Goal: Transaction & Acquisition: Book appointment/travel/reservation

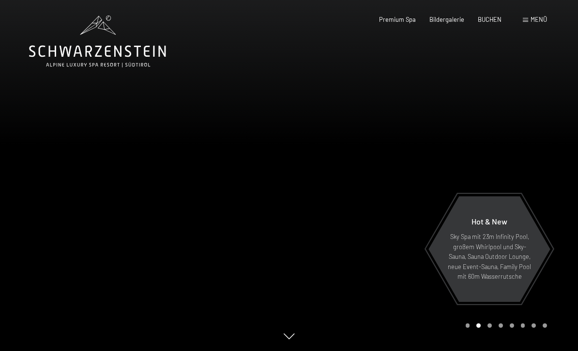
click at [497, 19] on span "BUCHEN" at bounding box center [490, 19] width 24 height 8
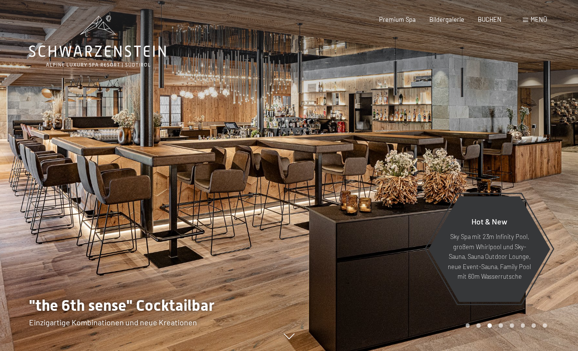
click at [493, 18] on span "BUCHEN" at bounding box center [490, 19] width 24 height 8
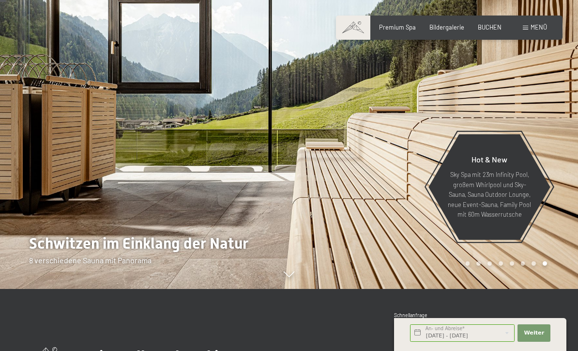
scroll to position [86, 0]
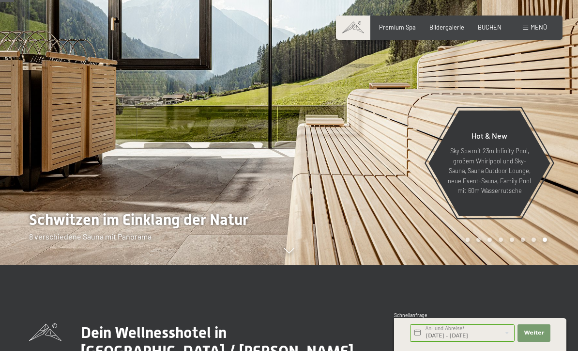
click at [123, 187] on div at bounding box center [144, 89] width 289 height 351
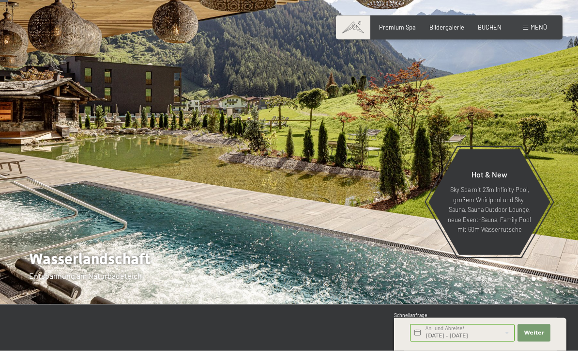
scroll to position [0, 0]
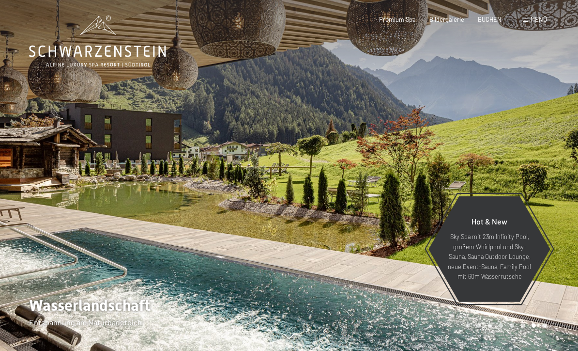
click at [97, 60] on icon at bounding box center [97, 41] width 137 height 52
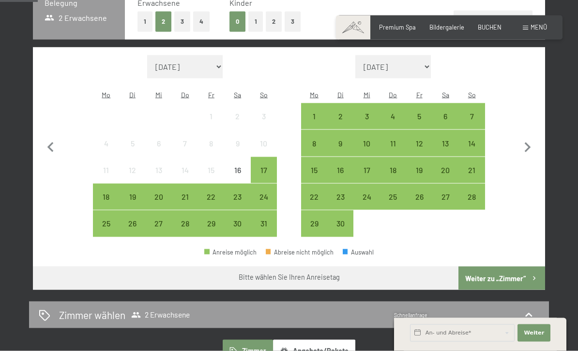
scroll to position [229, 0]
click at [527, 141] on icon "button" at bounding box center [528, 148] width 20 height 20
select select "2025-09-01"
select select "2025-10-01"
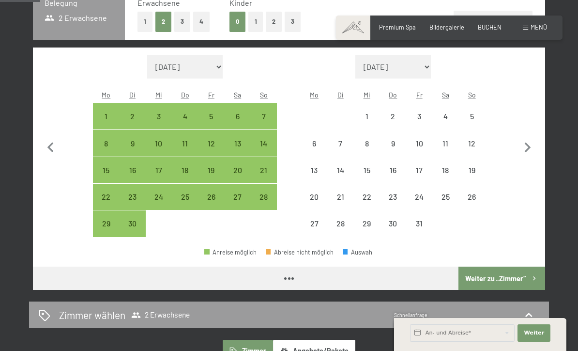
click at [529, 130] on button "button" at bounding box center [528, 146] width 20 height 182
select select "2025-10-01"
select select "2025-11-01"
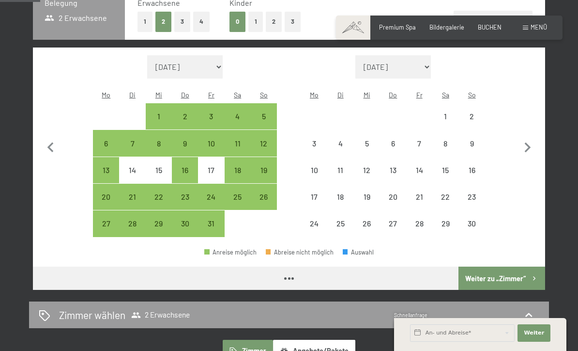
click at [529, 138] on icon "button" at bounding box center [528, 148] width 20 height 20
select select "2025-11-01"
select select "2025-12-01"
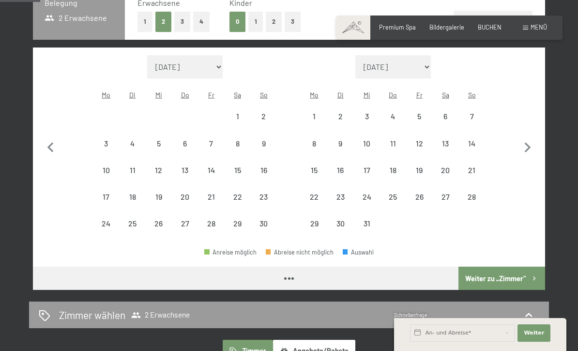
select select "2025-11-01"
select select "2025-12-01"
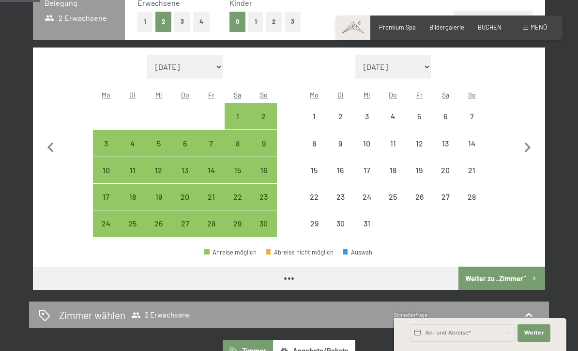
select select "2025-11-01"
select select "2025-12-01"
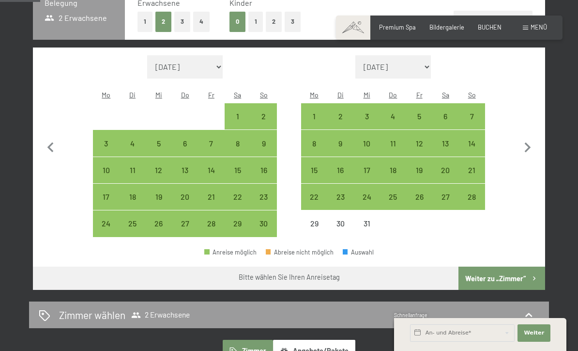
click at [311, 193] on div "22" at bounding box center [314, 205] width 24 height 24
select select "2025-11-01"
select select "2025-12-01"
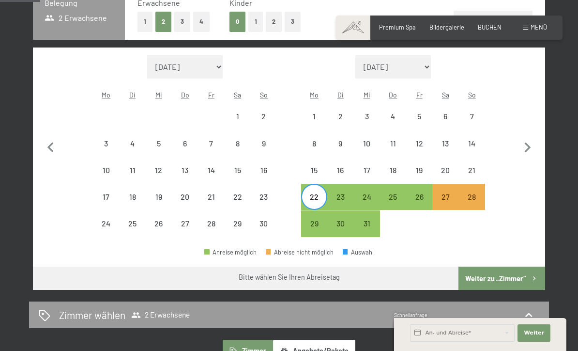
click at [416, 185] on div "26" at bounding box center [419, 197] width 24 height 24
select select "2025-11-01"
select select "2025-12-01"
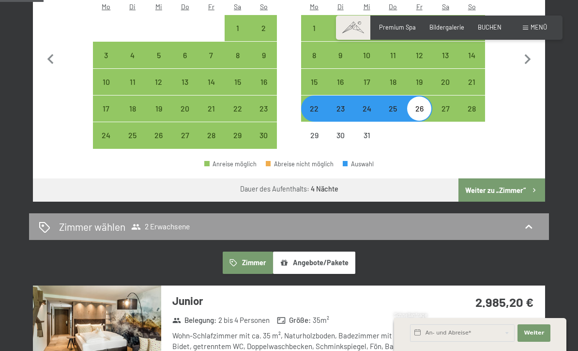
scroll to position [323, 0]
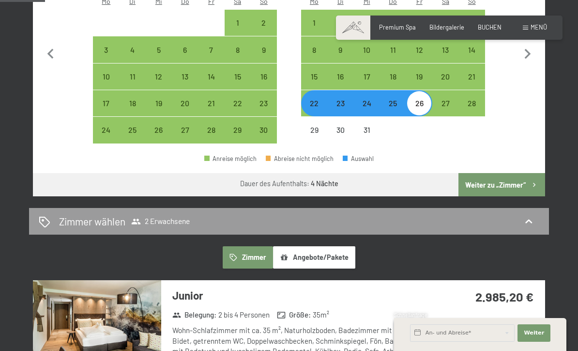
click at [147, 216] on span "2 Erwachsene" at bounding box center [160, 221] width 59 height 10
select select "2025-11-01"
select select "2025-12-01"
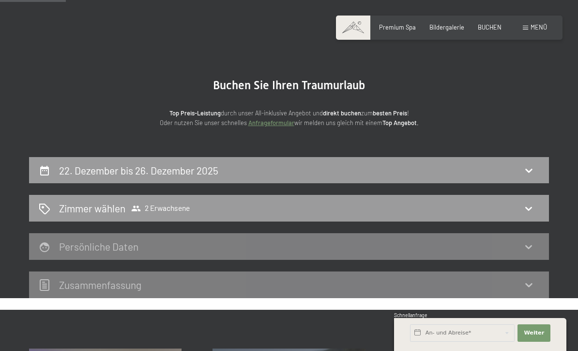
scroll to position [0, 0]
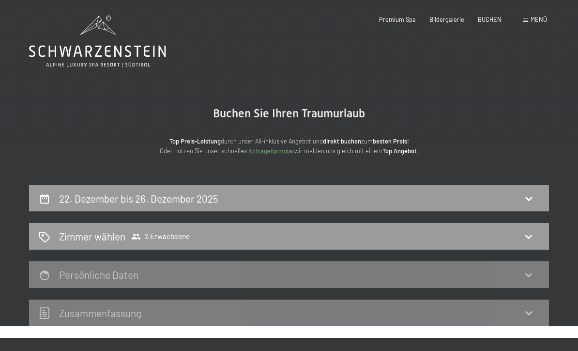
click at [535, 234] on icon at bounding box center [529, 237] width 12 height 12
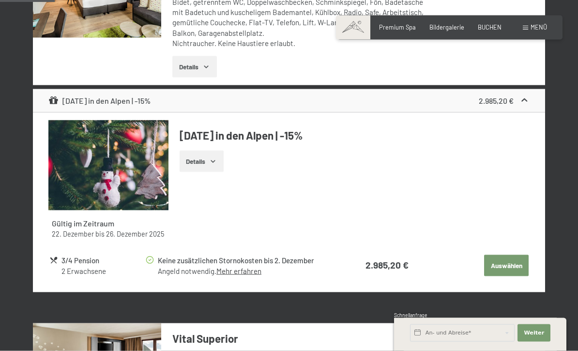
scroll to position [362, 0]
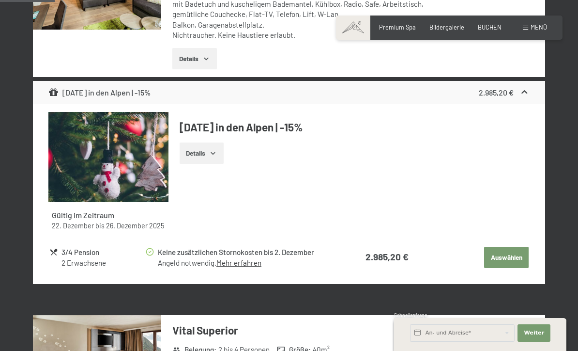
click at [520, 256] on button "Auswählen" at bounding box center [506, 257] width 45 height 21
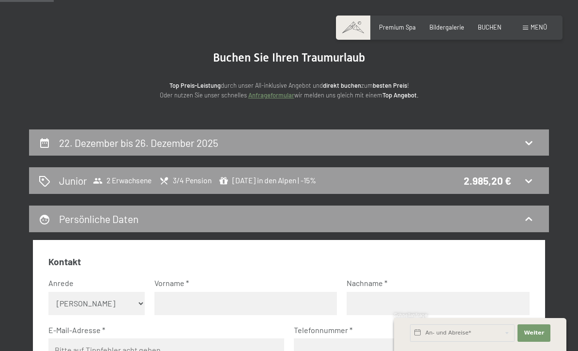
scroll to position [0, 0]
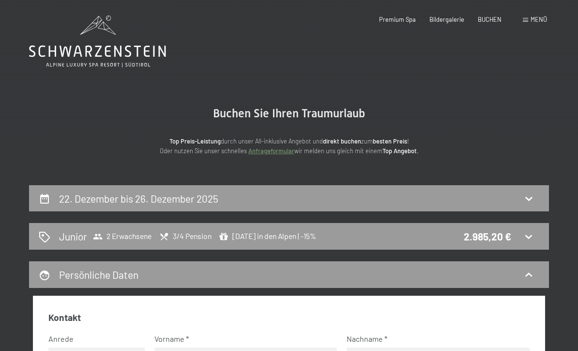
click at [108, 197] on h2 "22. Dezember bis 26. Dezember 2025" at bounding box center [138, 198] width 159 height 12
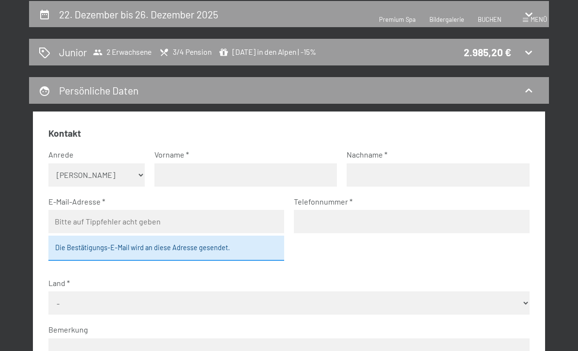
select select "2025-11-01"
select select "2025-12-01"
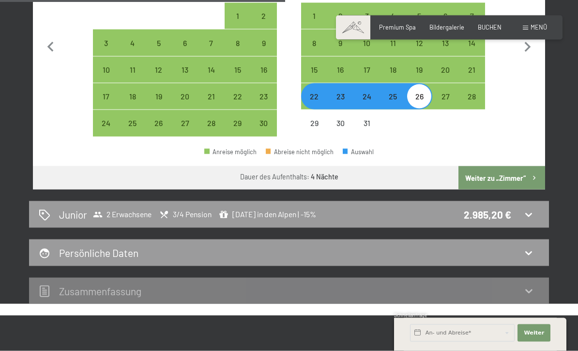
scroll to position [325, 0]
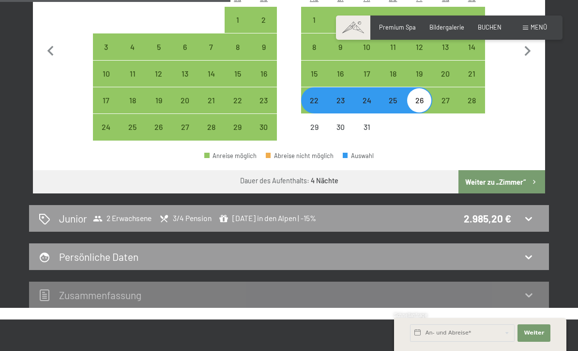
click at [537, 178] on icon "button" at bounding box center [534, 182] width 8 height 8
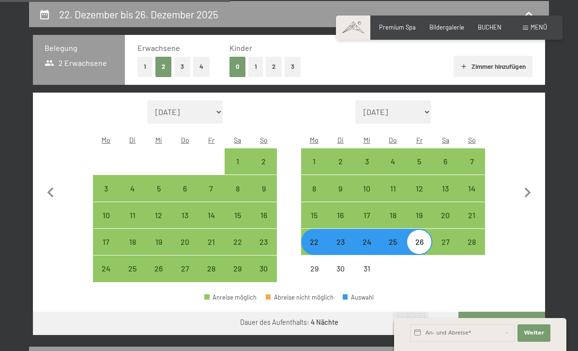
select select "2025-11-01"
select select "2025-12-01"
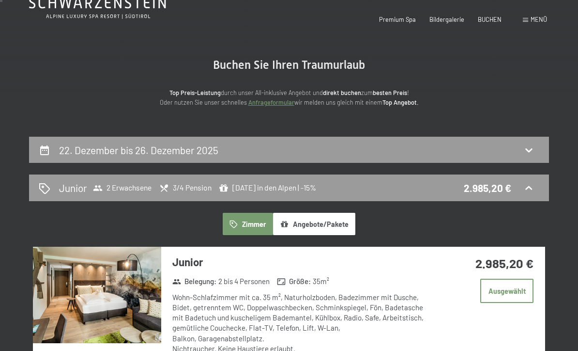
scroll to position [0, 0]
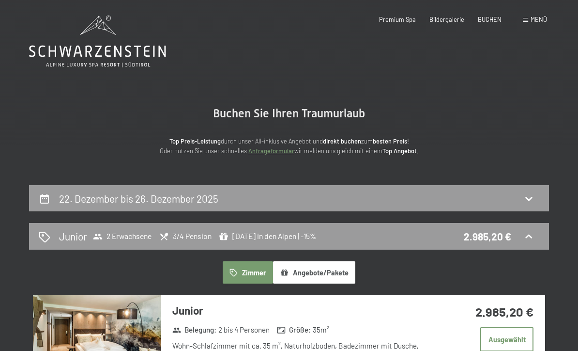
click at [167, 239] on icon at bounding box center [164, 237] width 10 height 10
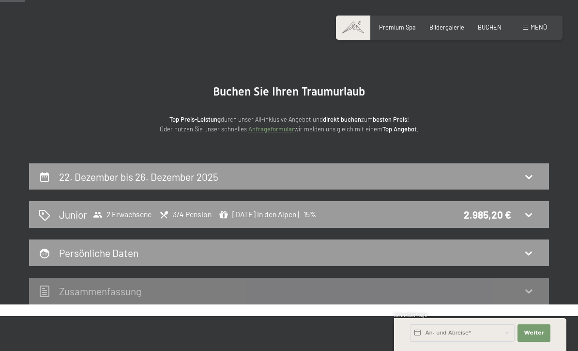
scroll to position [23, 0]
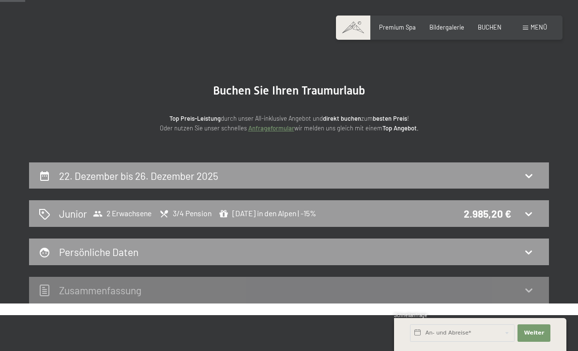
click at [44, 213] on icon at bounding box center [45, 214] width 12 height 12
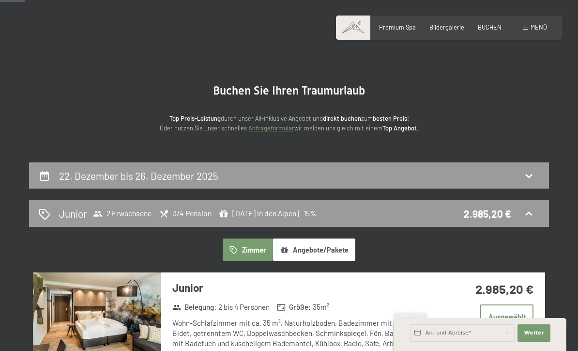
click at [259, 251] on button "Zimmer" at bounding box center [248, 249] width 50 height 22
click at [244, 246] on button "Zimmer" at bounding box center [248, 249] width 50 height 22
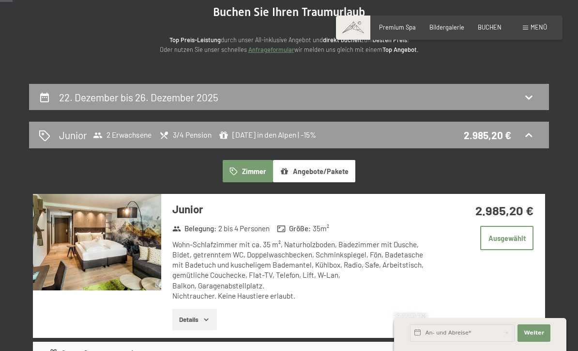
scroll to position [124, 0]
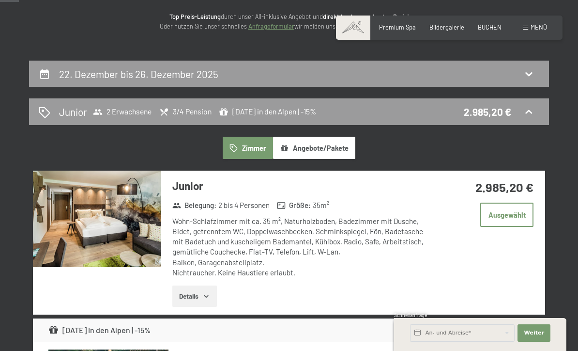
click at [207, 292] on icon "button" at bounding box center [206, 296] width 8 height 8
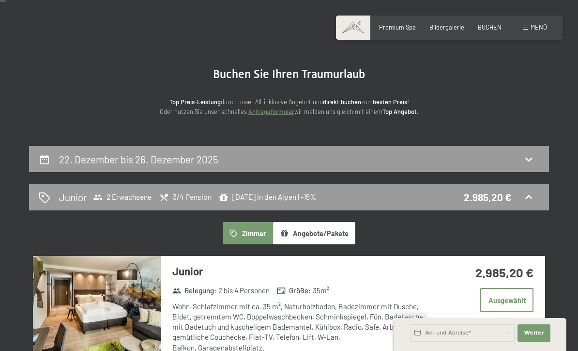
scroll to position [0, 0]
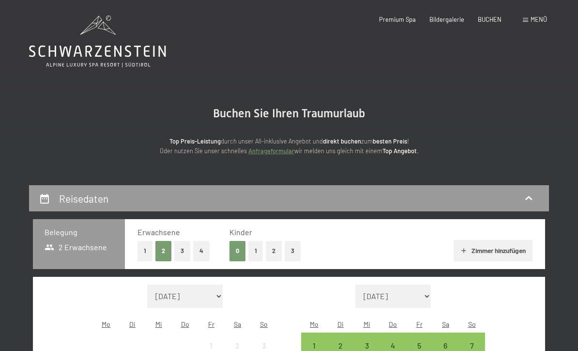
click at [89, 252] on div "Belegung 2 Erwachsene" at bounding box center [79, 243] width 92 height 49
click at [199, 250] on button "4" at bounding box center [201, 251] width 16 height 20
click at [508, 254] on button "Zimmer hinzufügen" at bounding box center [493, 250] width 79 height 21
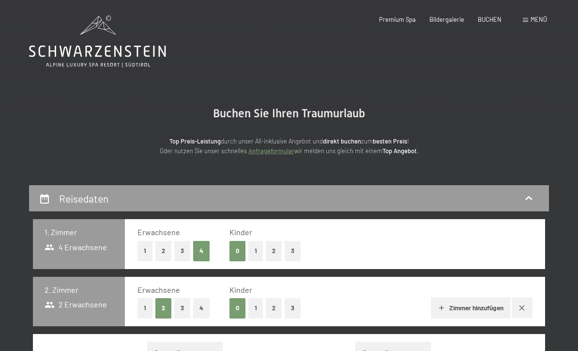
click at [164, 253] on button "2" at bounding box center [163, 251] width 16 height 20
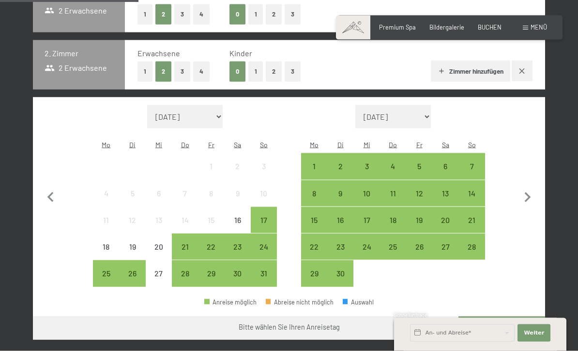
click at [529, 192] on icon "button" at bounding box center [528, 197] width 6 height 10
select select "2025-09-01"
select select "2025-10-01"
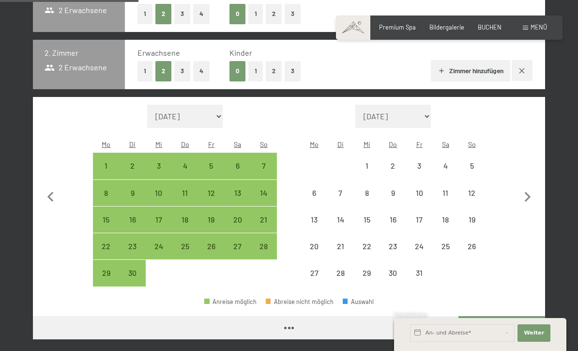
click at [525, 190] on icon "button" at bounding box center [528, 197] width 20 height 20
select select "2025-10-01"
select select "2025-11-01"
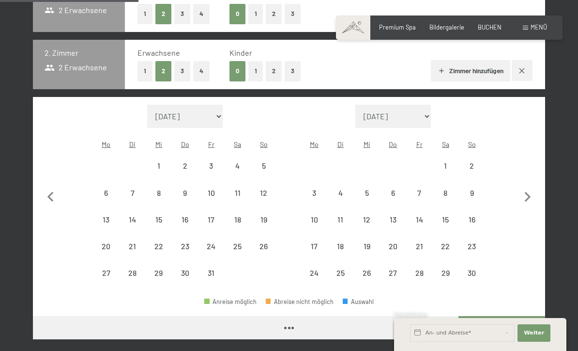
select select "2025-10-01"
select select "2025-11-01"
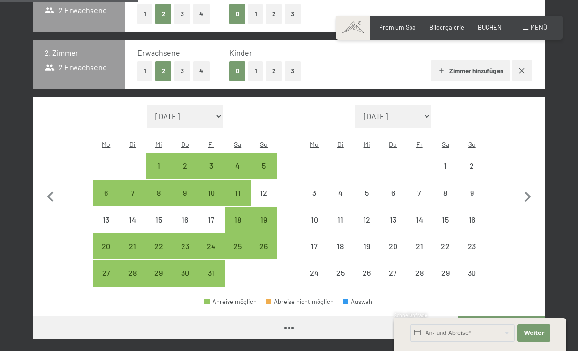
click at [527, 194] on icon "button" at bounding box center [528, 197] width 6 height 10
select select "2025-11-01"
select select "2025-12-01"
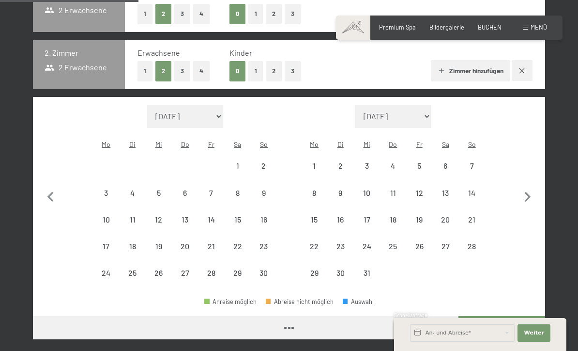
select select "2025-11-01"
select select "2025-12-01"
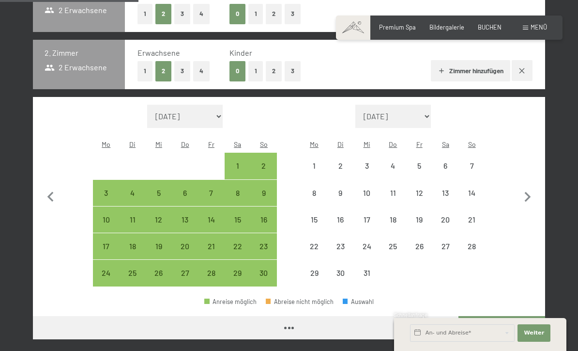
select select "2025-11-01"
select select "2025-12-01"
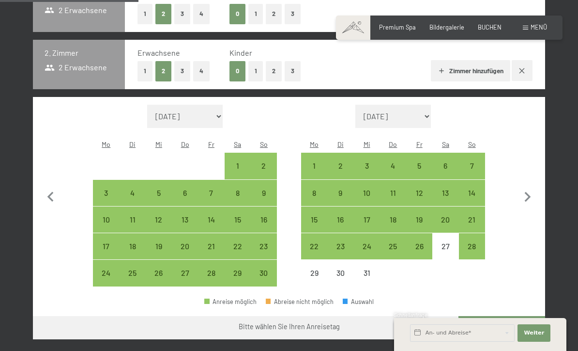
click at [315, 242] on div "22" at bounding box center [314, 254] width 24 height 24
select select "2025-11-01"
select select "2025-12-01"
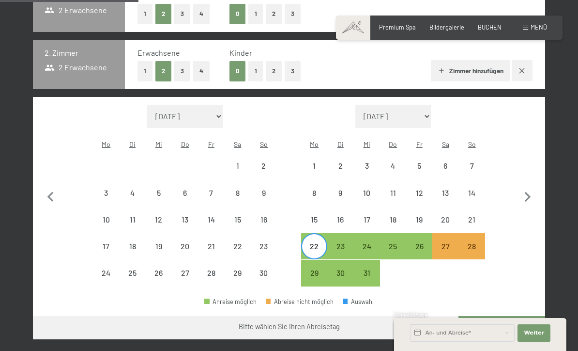
click at [423, 242] on div "26" at bounding box center [419, 254] width 24 height 24
select select "2025-11-01"
select select "2025-12-01"
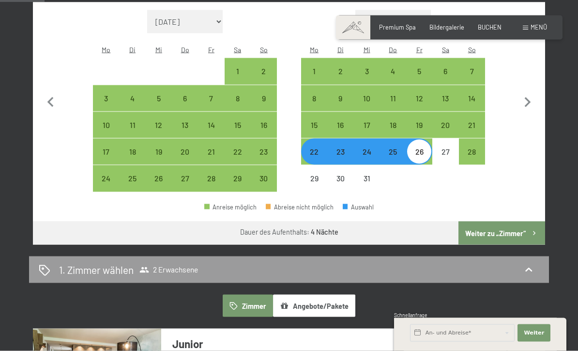
scroll to position [345, 0]
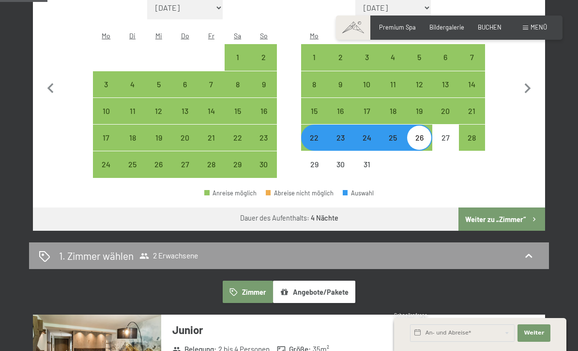
click at [521, 207] on button "Weiter zu „Zimmer“" at bounding box center [502, 218] width 87 height 23
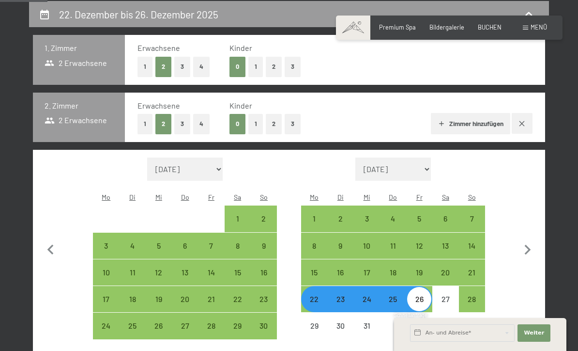
select select "2025-11-01"
select select "2025-12-01"
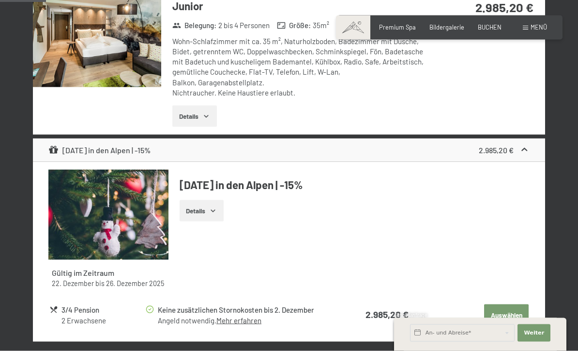
scroll to position [307, 0]
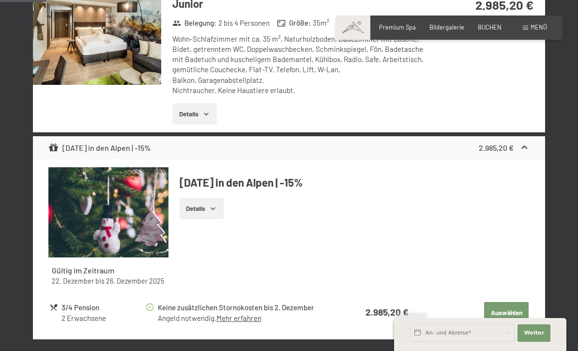
click at [521, 307] on button "Auswählen" at bounding box center [506, 312] width 45 height 21
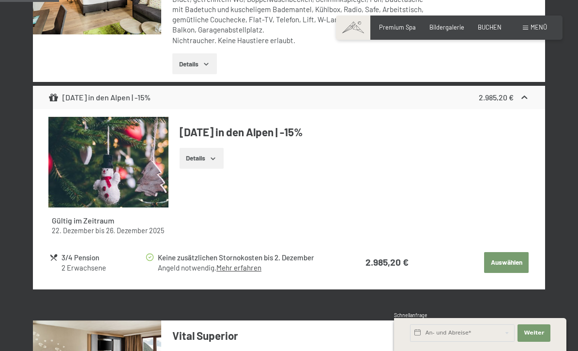
scroll to position [396, 0]
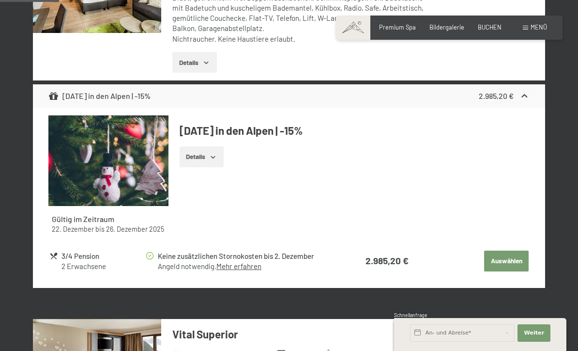
click at [521, 256] on button "Auswählen" at bounding box center [506, 260] width 45 height 21
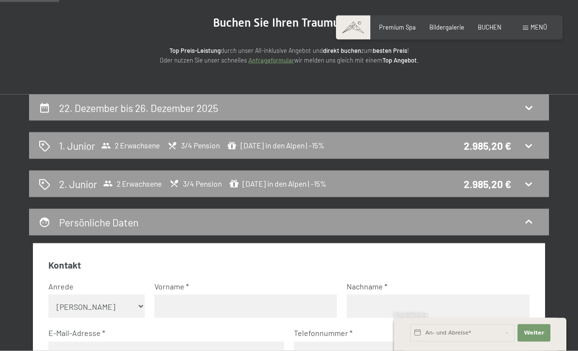
scroll to position [0, 0]
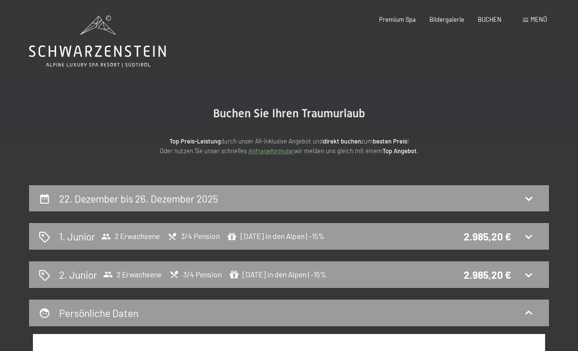
click at [452, 17] on span "Bildergalerie" at bounding box center [447, 19] width 35 height 8
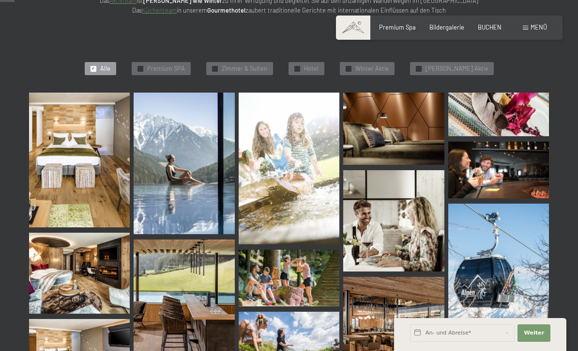
scroll to position [204, 0]
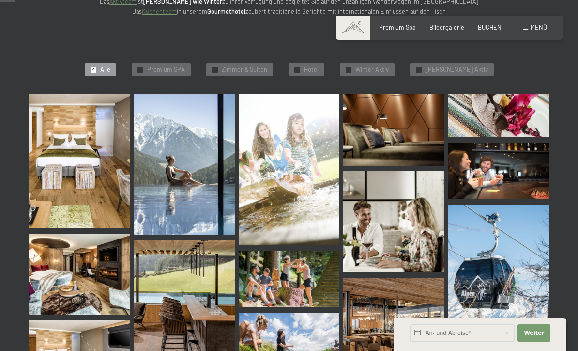
click at [74, 161] on img at bounding box center [79, 160] width 101 height 135
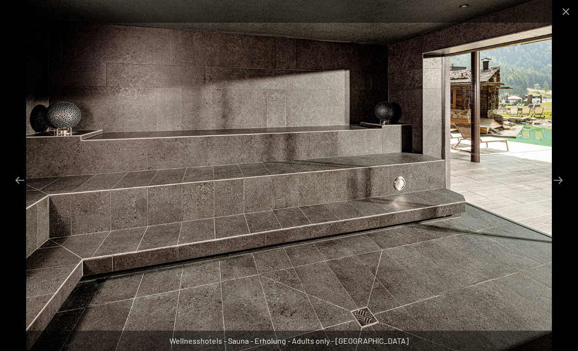
click at [563, 12] on button "Close gallery" at bounding box center [566, 11] width 24 height 23
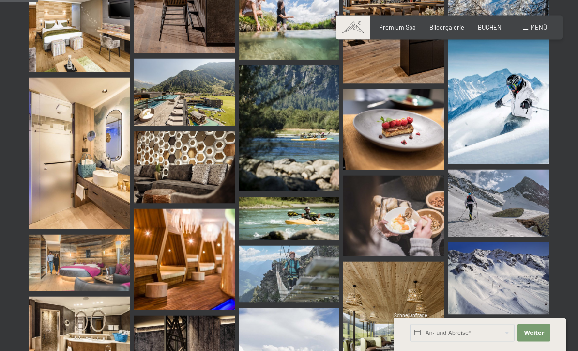
scroll to position [530, 0]
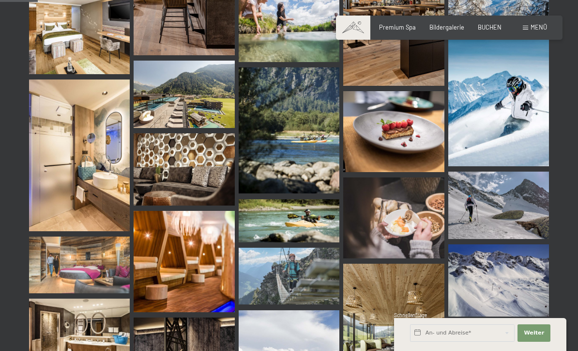
click at [398, 130] on img at bounding box center [393, 131] width 101 height 81
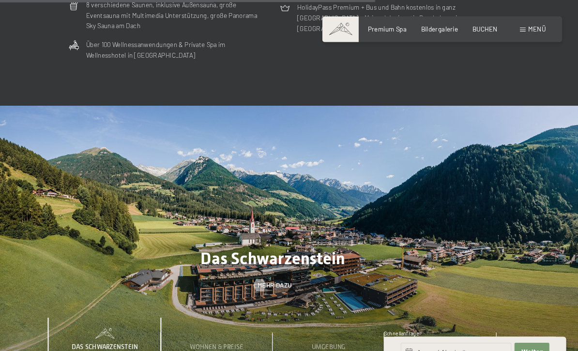
scroll to position [2337, 0]
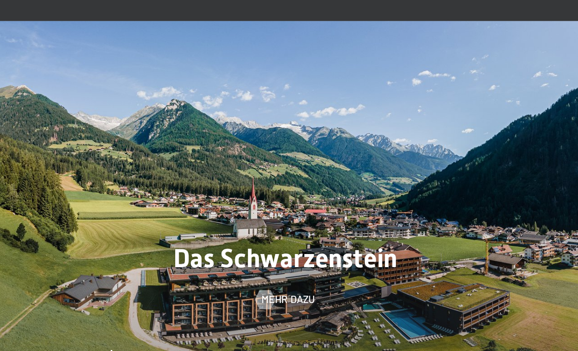
click at [118, 175] on div at bounding box center [289, 216] width 578 height 247
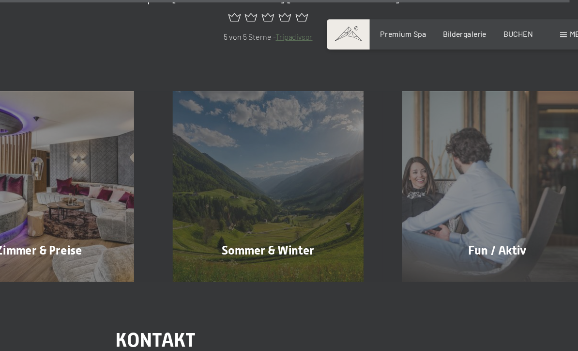
scroll to position [3294, 0]
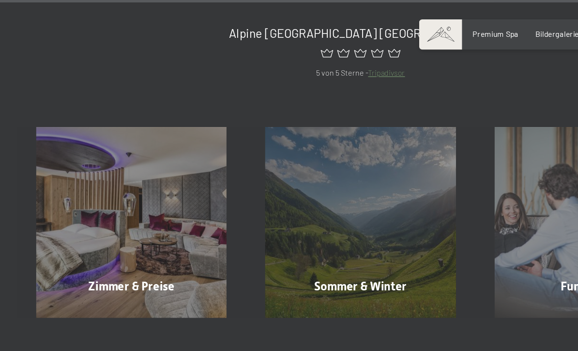
click at [95, 205] on div "Zimmer & Preise Mehr erfahren" at bounding box center [106, 178] width 184 height 153
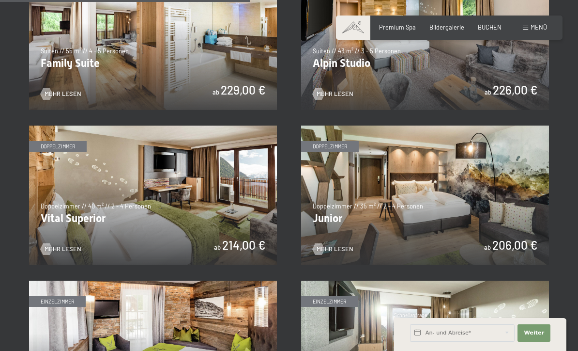
scroll to position [1010, 0]
click at [386, 206] on img at bounding box center [425, 194] width 248 height 139
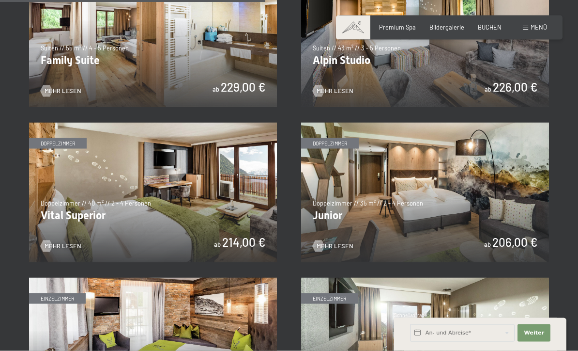
scroll to position [1006, 0]
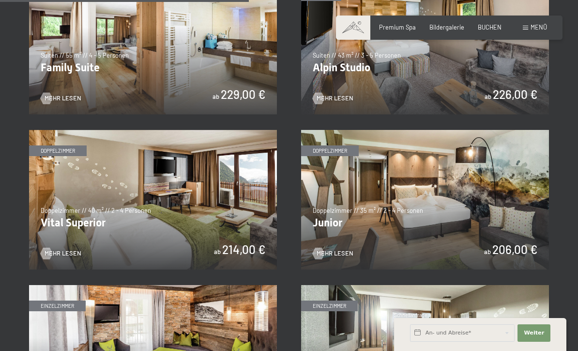
click at [108, 202] on img at bounding box center [153, 199] width 248 height 139
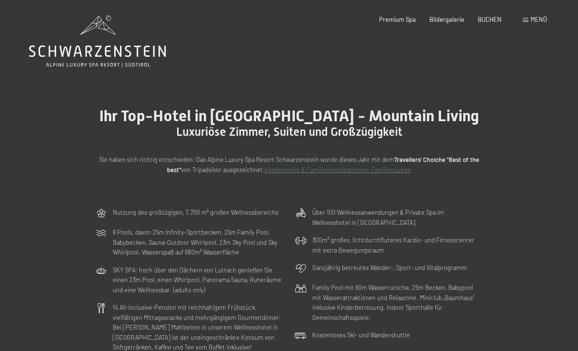
click at [447, 23] on div "Premium Spa Bildergalerie BUCHEN" at bounding box center [434, 19] width 164 height 9
click at [448, 22] on span "Bildergalerie" at bounding box center [447, 19] width 35 height 8
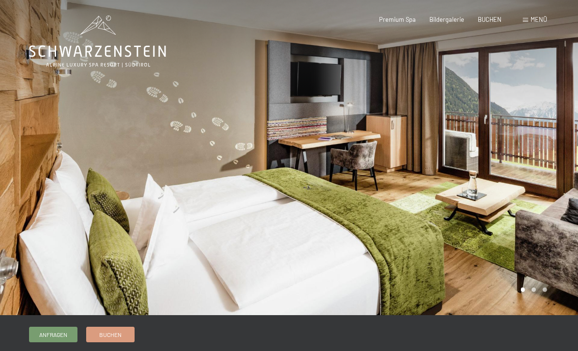
click at [204, 249] on div at bounding box center [144, 157] width 289 height 315
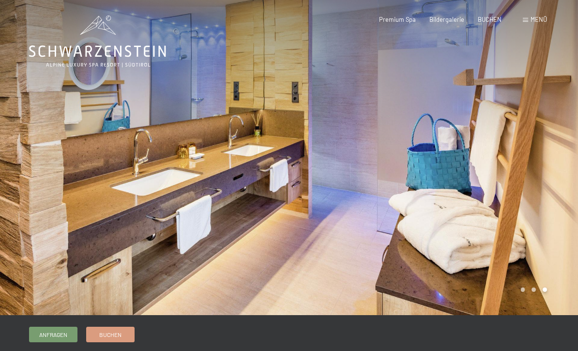
click at [249, 239] on div at bounding box center [144, 157] width 289 height 315
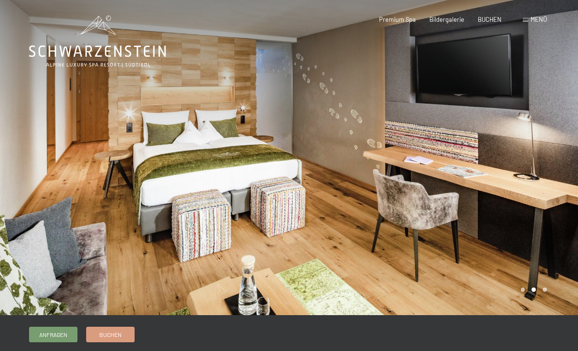
click at [292, 254] on div at bounding box center [433, 157] width 289 height 315
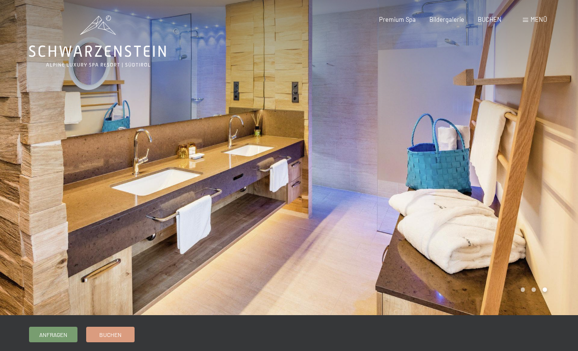
click at [295, 260] on div at bounding box center [433, 157] width 289 height 315
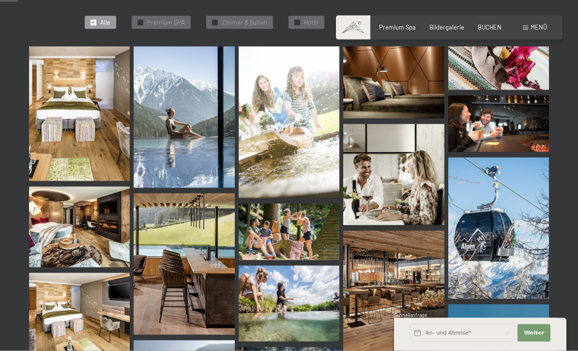
scroll to position [251, 0]
click at [179, 139] on img at bounding box center [184, 116] width 101 height 141
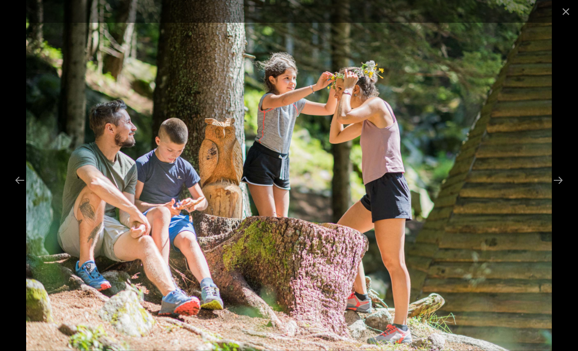
scroll to position [252, 0]
click at [38, 17] on div at bounding box center [289, 11] width 578 height 23
